Goal: Submit feedback/report problem

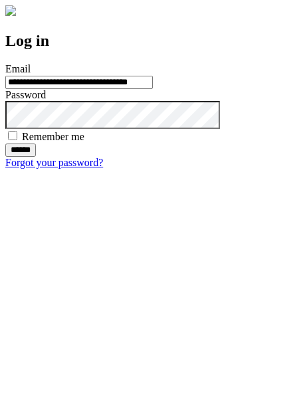
click at [36, 157] on input "******" at bounding box center [20, 149] width 31 height 13
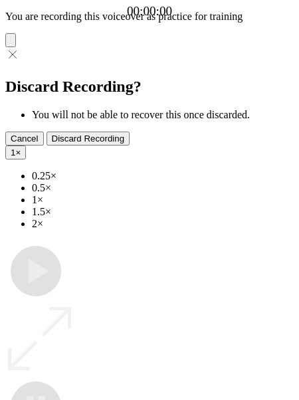
type input "**********"
